Goal: Task Accomplishment & Management: Manage account settings

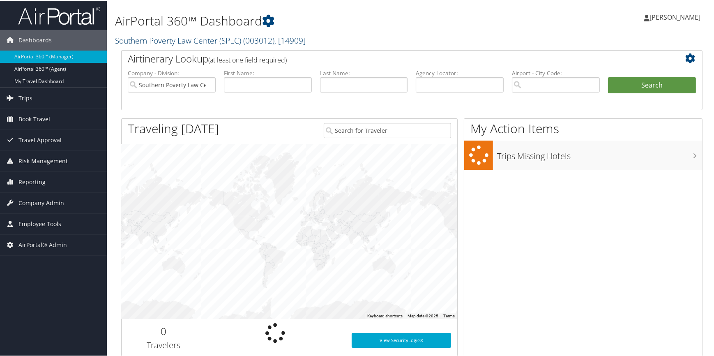
click at [180, 42] on link "Southern Poverty Law Center (SPLC) ( 003012 ) , [ 14909 ]" at bounding box center [210, 39] width 191 height 11
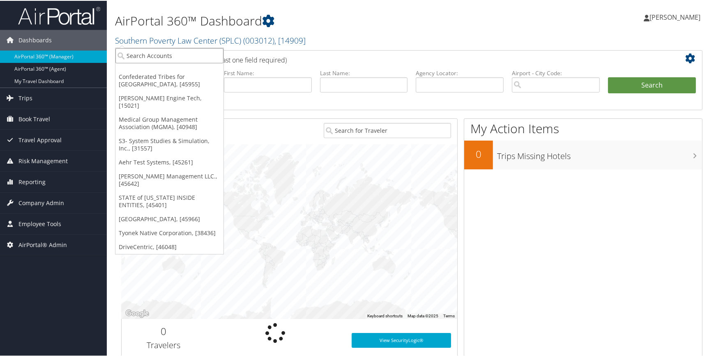
click at [153, 54] on input "search" at bounding box center [169, 54] width 108 height 15
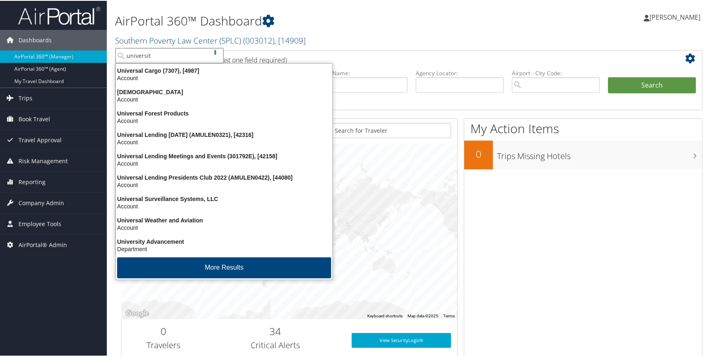
type input "university"
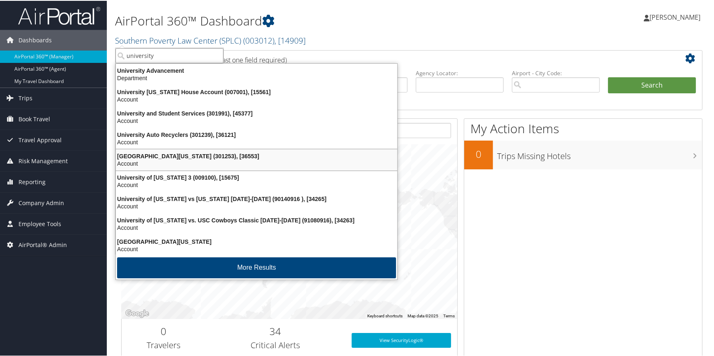
click at [165, 162] on div "Account" at bounding box center [256, 162] width 291 height 7
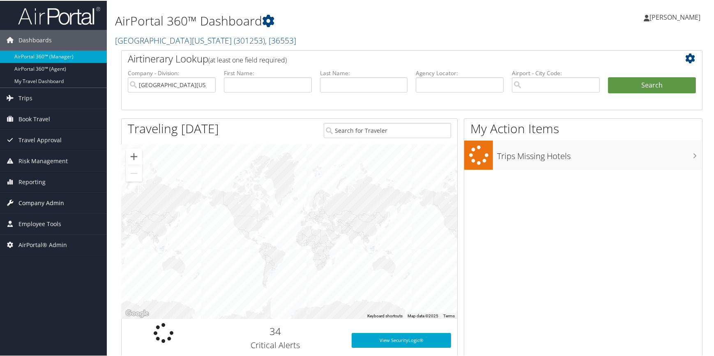
click at [58, 202] on span "Company Admin" at bounding box center [41, 202] width 46 height 21
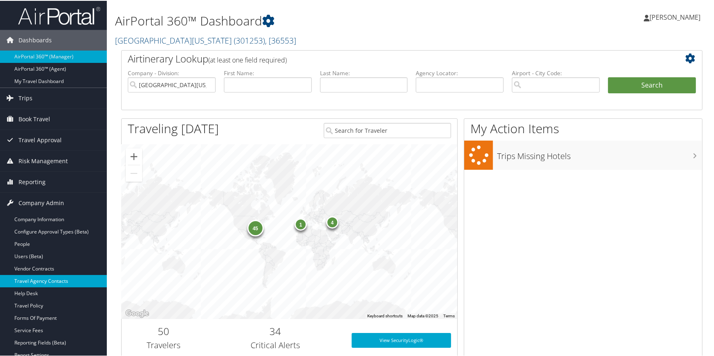
click at [50, 277] on link "Travel Agency Contacts" at bounding box center [53, 280] width 107 height 12
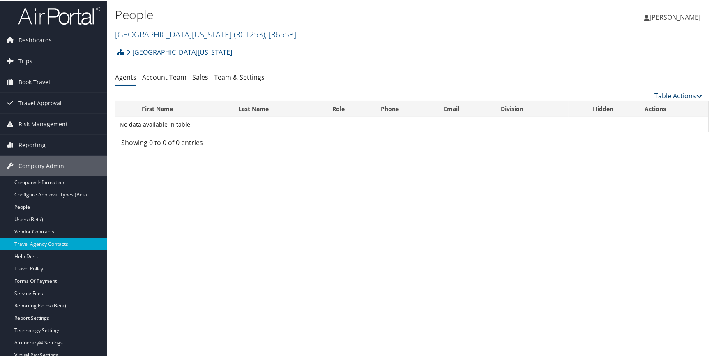
click at [673, 95] on link "Table Actions" at bounding box center [679, 94] width 48 height 9
click at [225, 78] on div at bounding box center [358, 178] width 717 height 356
click at [222, 78] on link "Team & Settings" at bounding box center [239, 76] width 51 height 9
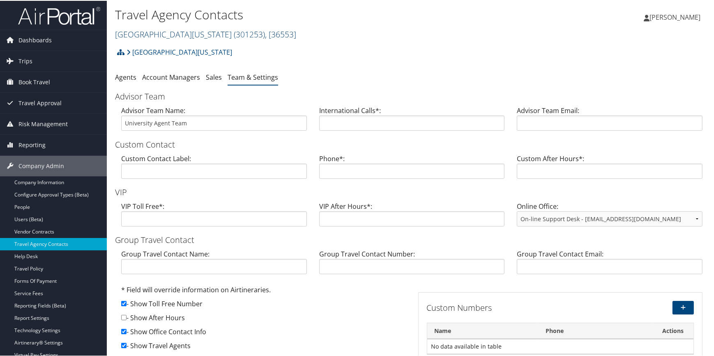
click at [178, 30] on link "[GEOGRAPHIC_DATA][US_STATE] ( 301253 ) , [ 36553 ]" at bounding box center [205, 33] width 181 height 11
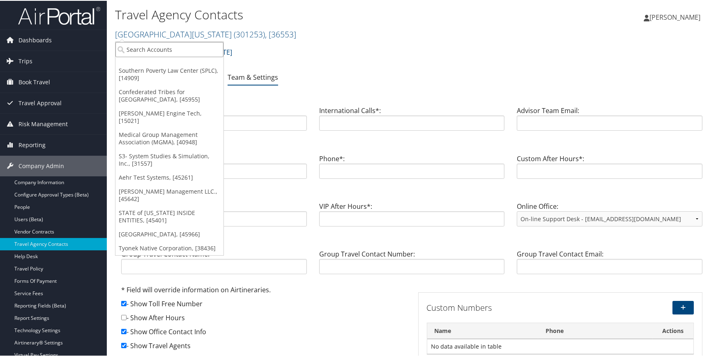
click at [170, 46] on input "search" at bounding box center [169, 48] width 108 height 15
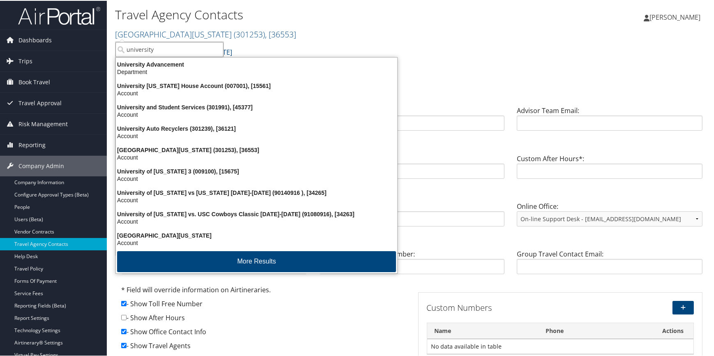
type input "university"
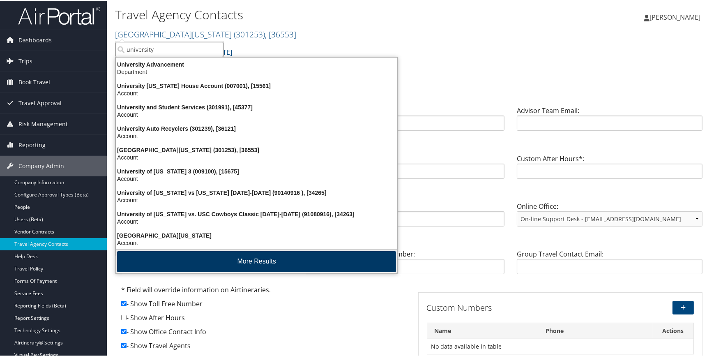
click at [219, 259] on button "More Results" at bounding box center [256, 260] width 279 height 21
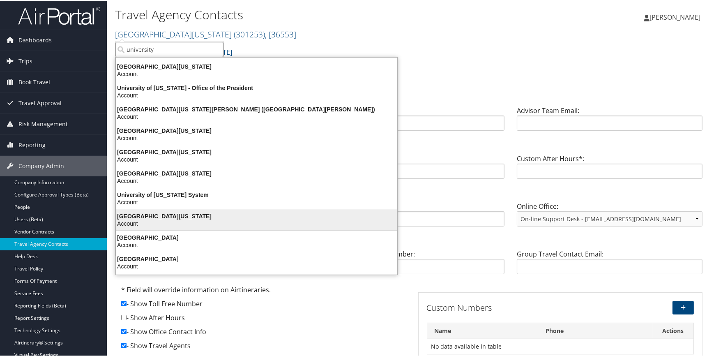
scroll to position [156, 0]
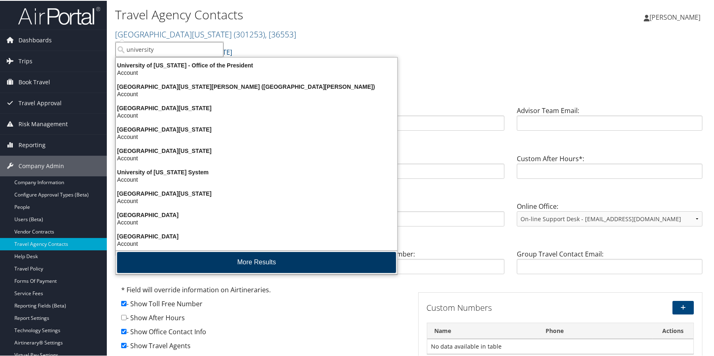
click at [212, 259] on button "More Results" at bounding box center [256, 261] width 279 height 21
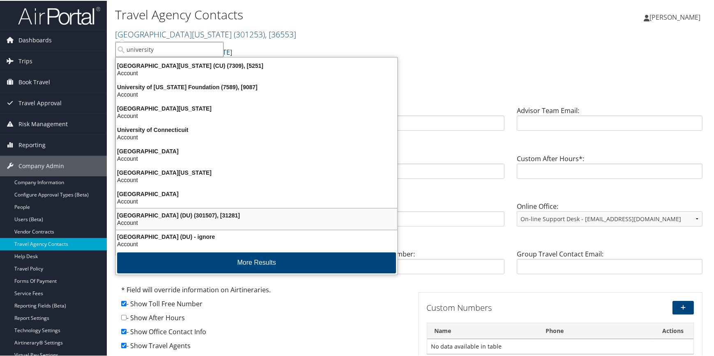
scroll to position [384, 0]
drag, startPoint x: 162, startPoint y: 69, endPoint x: 164, endPoint y: 75, distance: 6.1
click at [162, 69] on div "Account" at bounding box center [256, 72] width 291 height 7
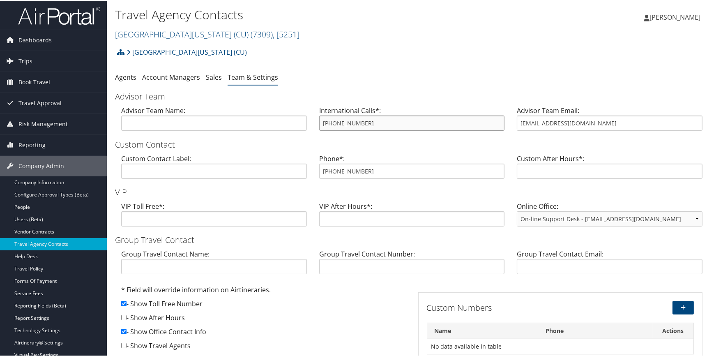
drag, startPoint x: 365, startPoint y: 122, endPoint x: 316, endPoint y: 122, distance: 48.1
click at [316, 122] on div "International Calls*: 855-462-8885" at bounding box center [412, 121] width 198 height 32
click at [155, 28] on link "[GEOGRAPHIC_DATA][US_STATE] (CU) ( 7309 ) , [ 5251 ]" at bounding box center [207, 33] width 185 height 11
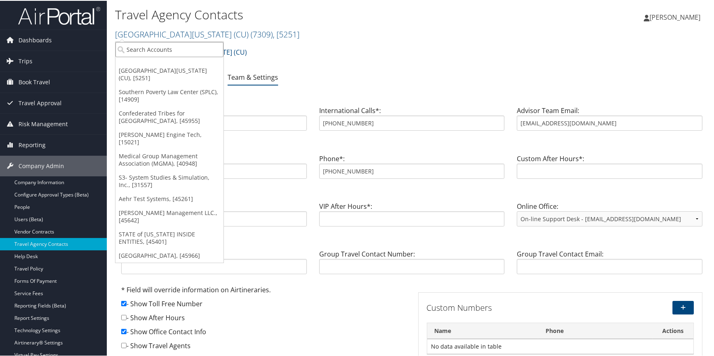
click at [165, 49] on input "search" at bounding box center [169, 48] width 108 height 15
type input "university"
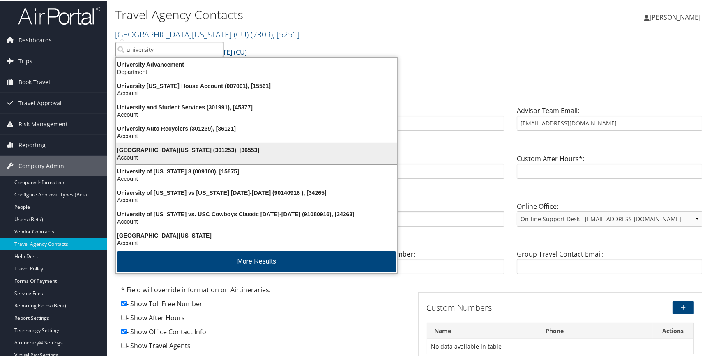
scroll to position [2, 0]
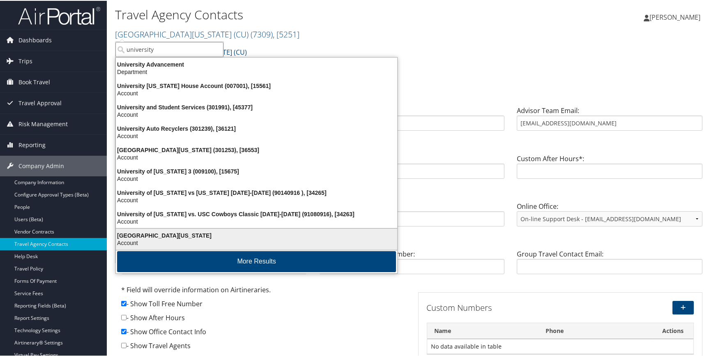
click at [165, 231] on div "[GEOGRAPHIC_DATA][US_STATE]" at bounding box center [256, 234] width 291 height 7
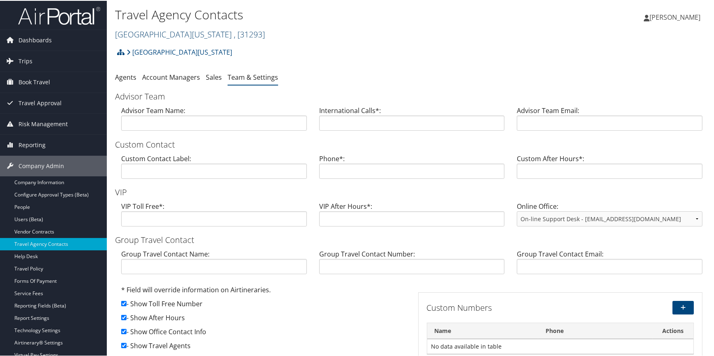
click at [175, 32] on link "[GEOGRAPHIC_DATA][US_STATE] , [ 31293 ]" at bounding box center [190, 33] width 150 height 11
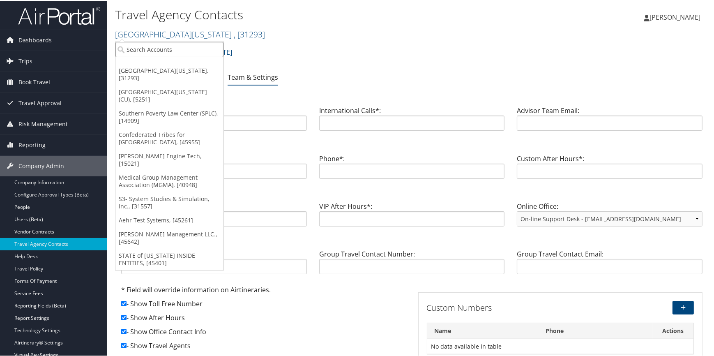
click at [170, 46] on input "search" at bounding box center [169, 48] width 108 height 15
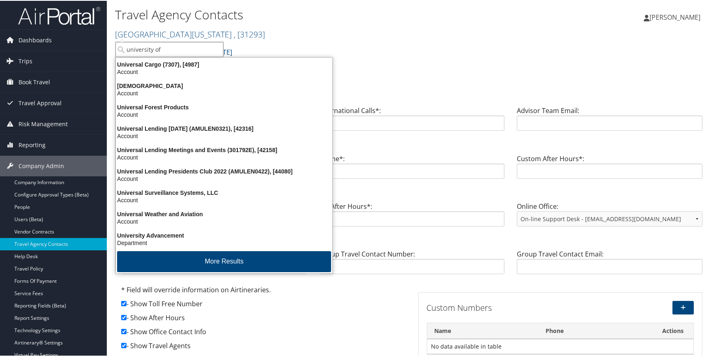
type input "university of c"
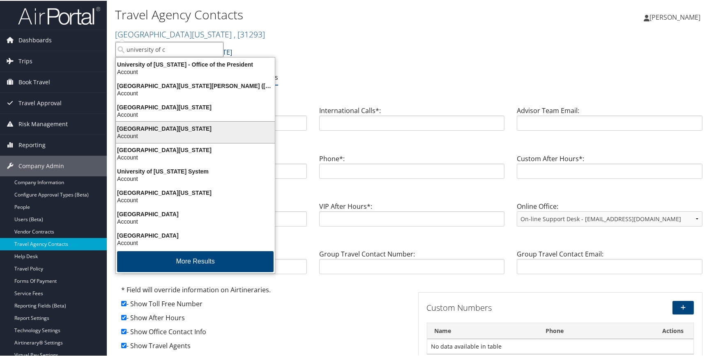
scroll to position [2, 0]
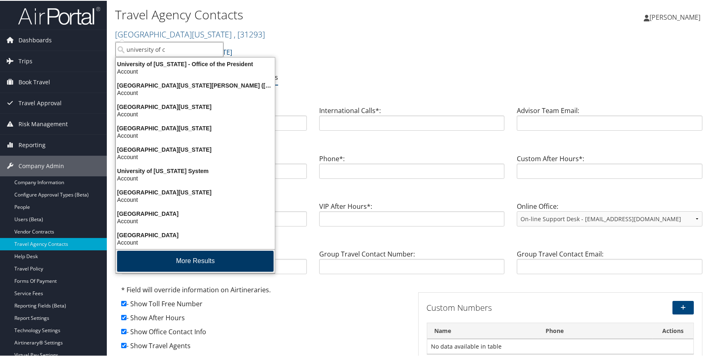
click at [160, 250] on button "More Results" at bounding box center [195, 260] width 157 height 21
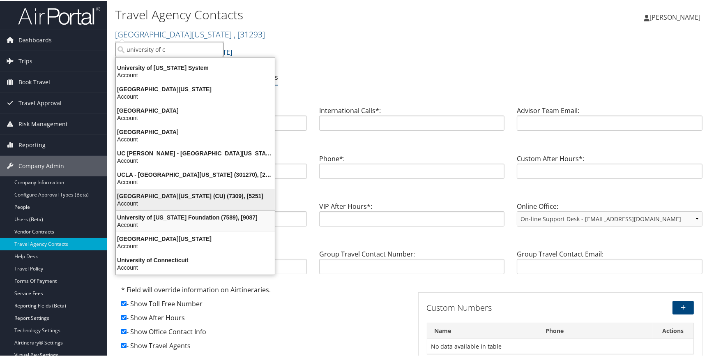
scroll to position [105, 0]
click at [164, 192] on div "University of Colorado (CU) (7309), [5251]" at bounding box center [195, 195] width 169 height 7
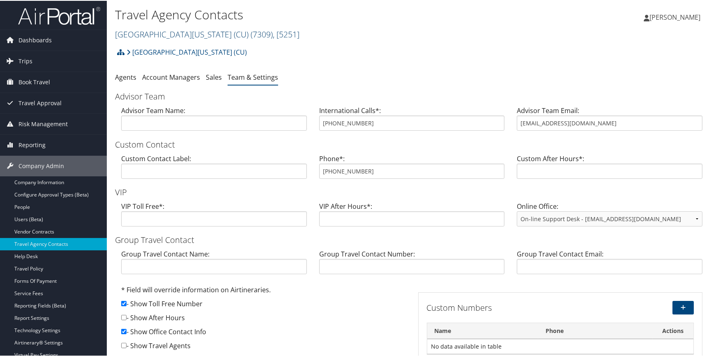
click at [161, 38] on link "[GEOGRAPHIC_DATA][US_STATE] (CU) ( 7309 ) , [ 5251 ]" at bounding box center [207, 33] width 185 height 11
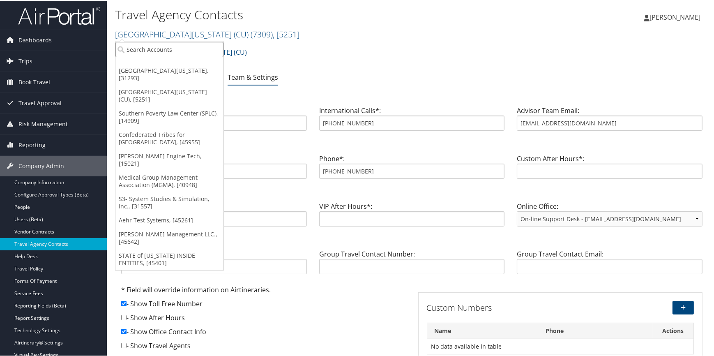
click at [160, 49] on input "search" at bounding box center [169, 48] width 108 height 15
type input "university of den"
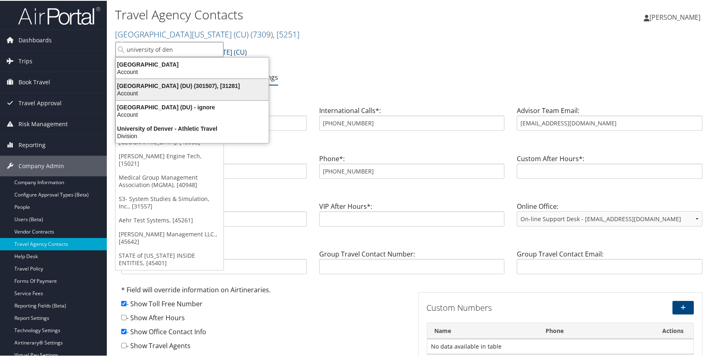
click at [174, 91] on div "Account" at bounding box center [192, 92] width 163 height 7
